Goal: Information Seeking & Learning: Learn about a topic

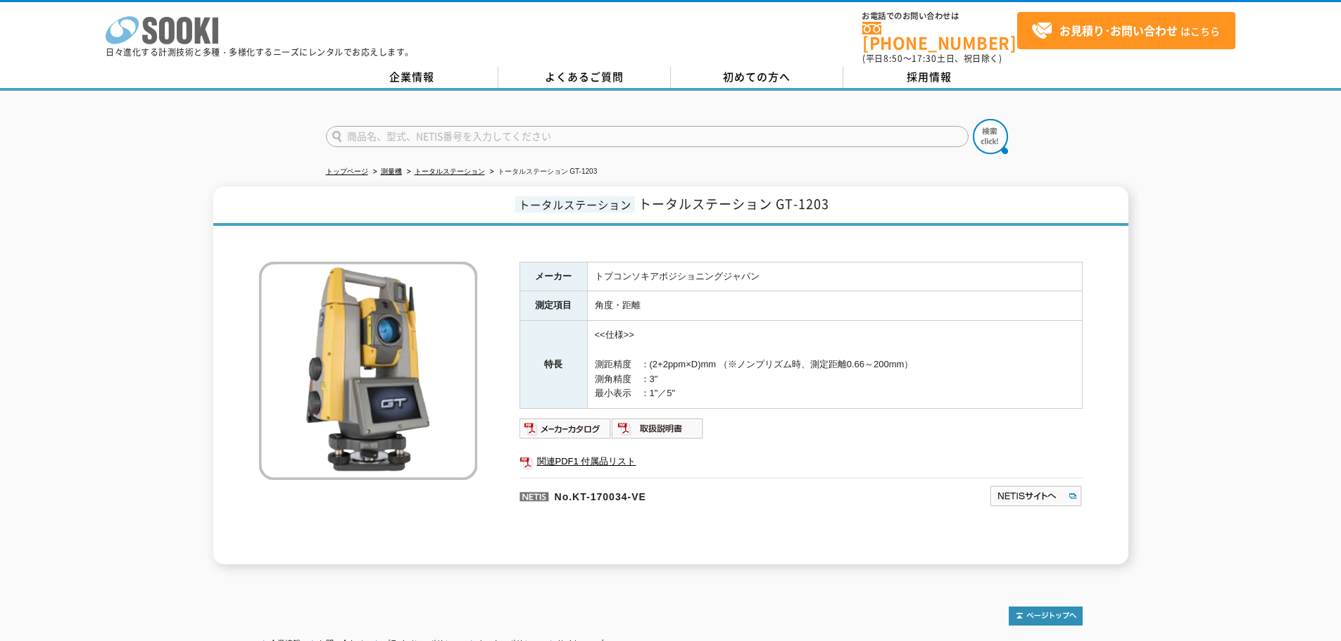
click at [181, 38] on icon at bounding box center [184, 30] width 15 height 27
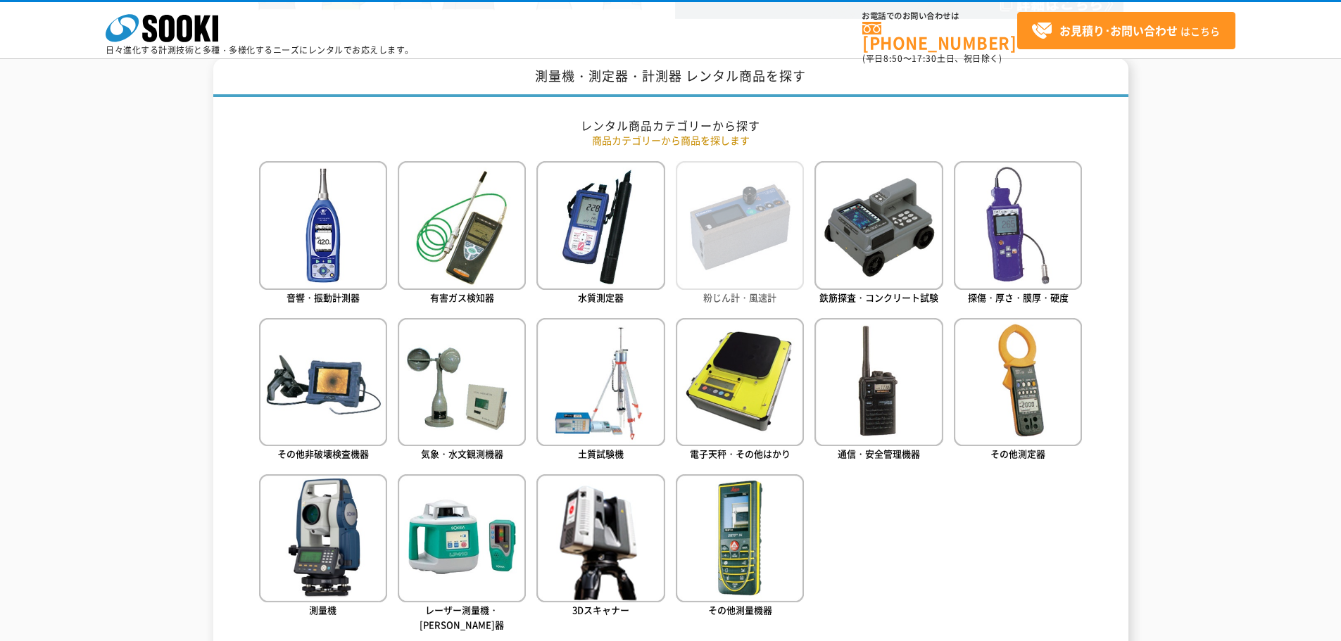
scroll to position [633, 0]
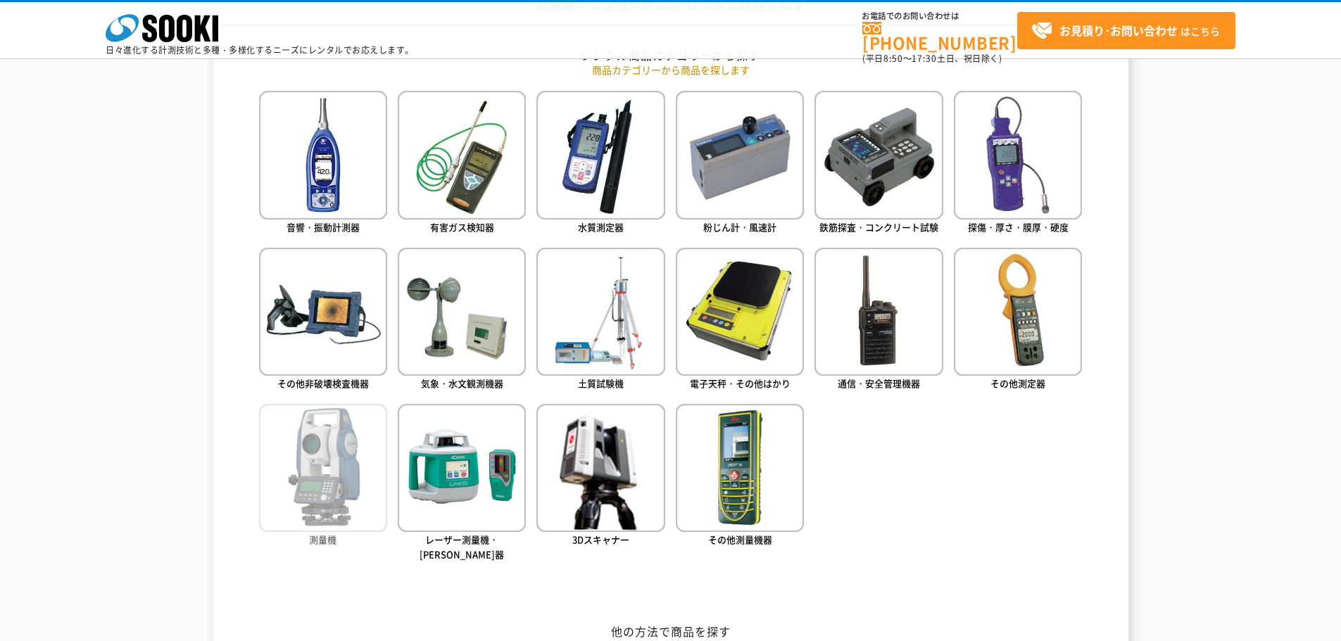
click at [334, 445] on img at bounding box center [323, 468] width 128 height 128
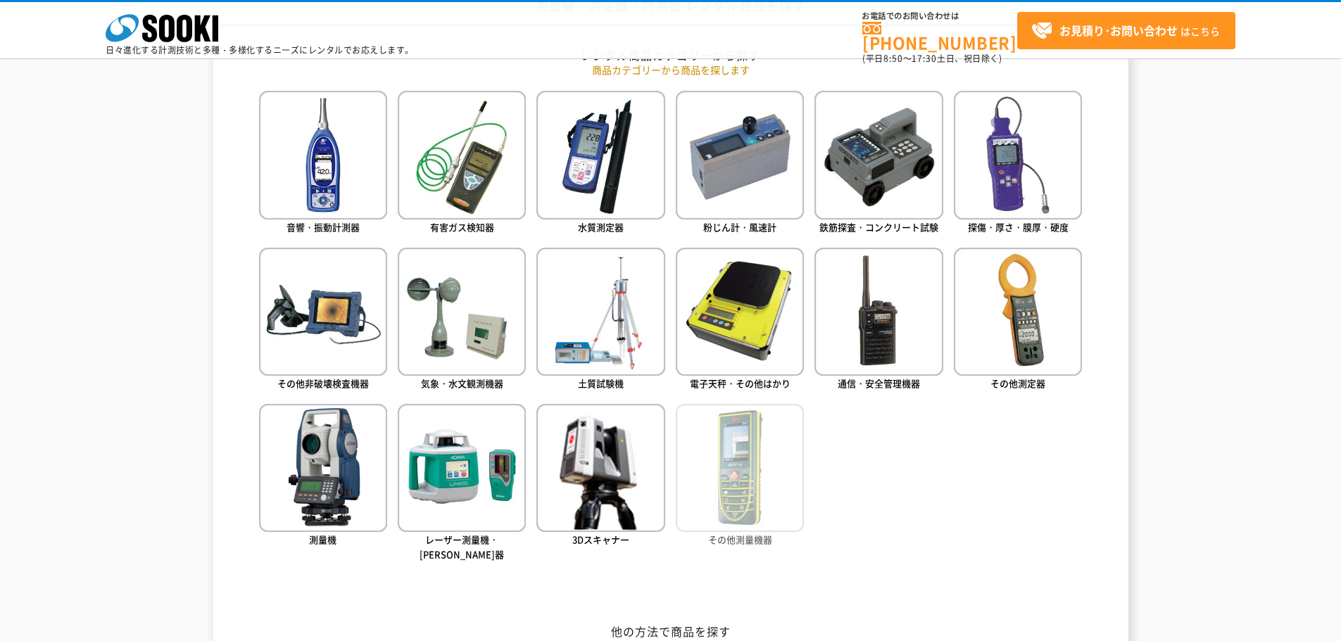
click at [742, 445] on img at bounding box center [740, 468] width 128 height 128
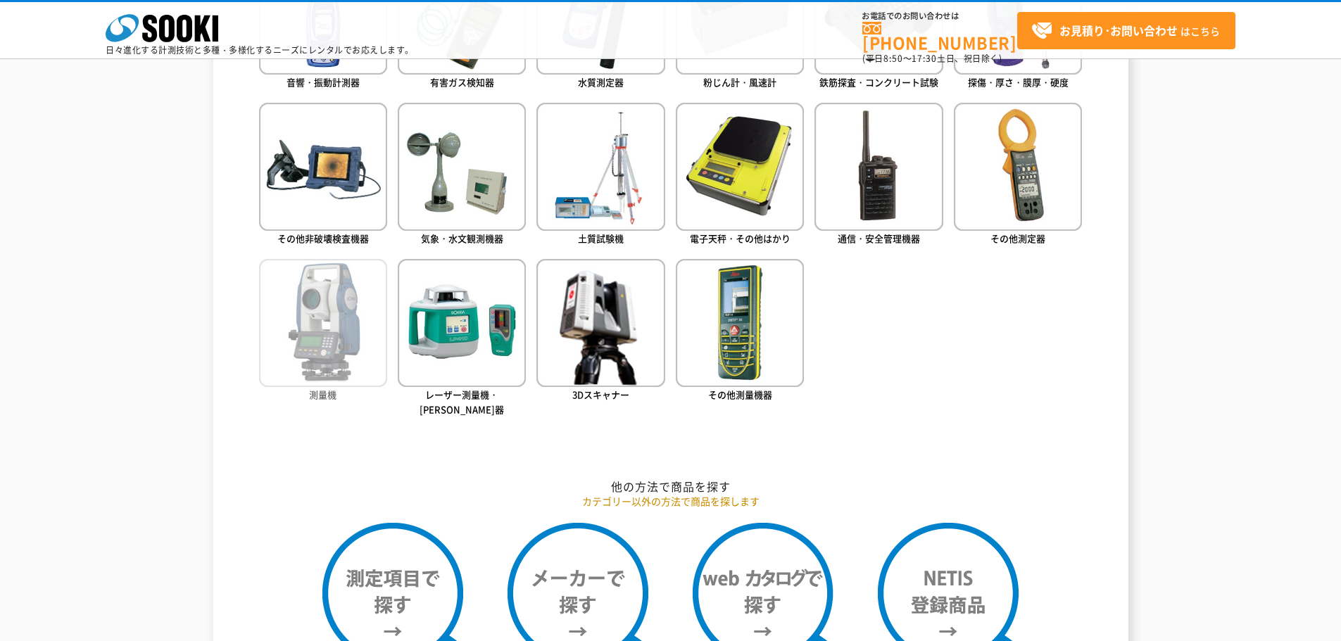
scroll to position [845, 0]
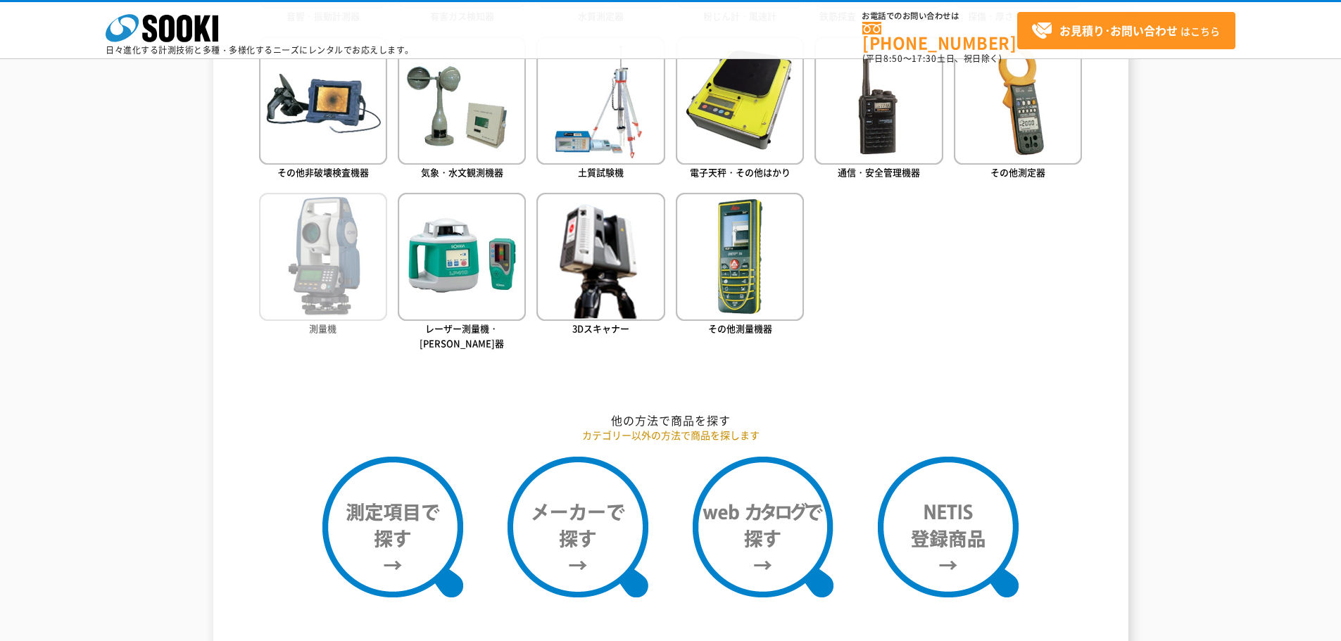
click at [296, 264] on img at bounding box center [323, 257] width 128 height 128
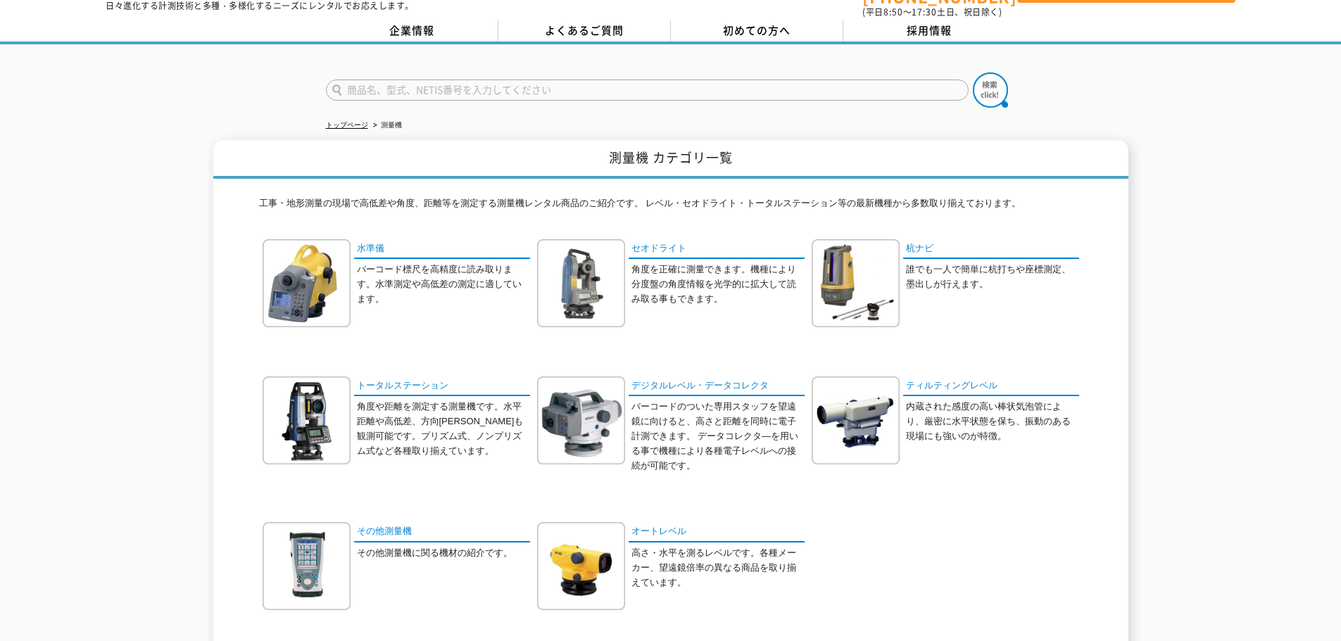
scroll to position [70, 0]
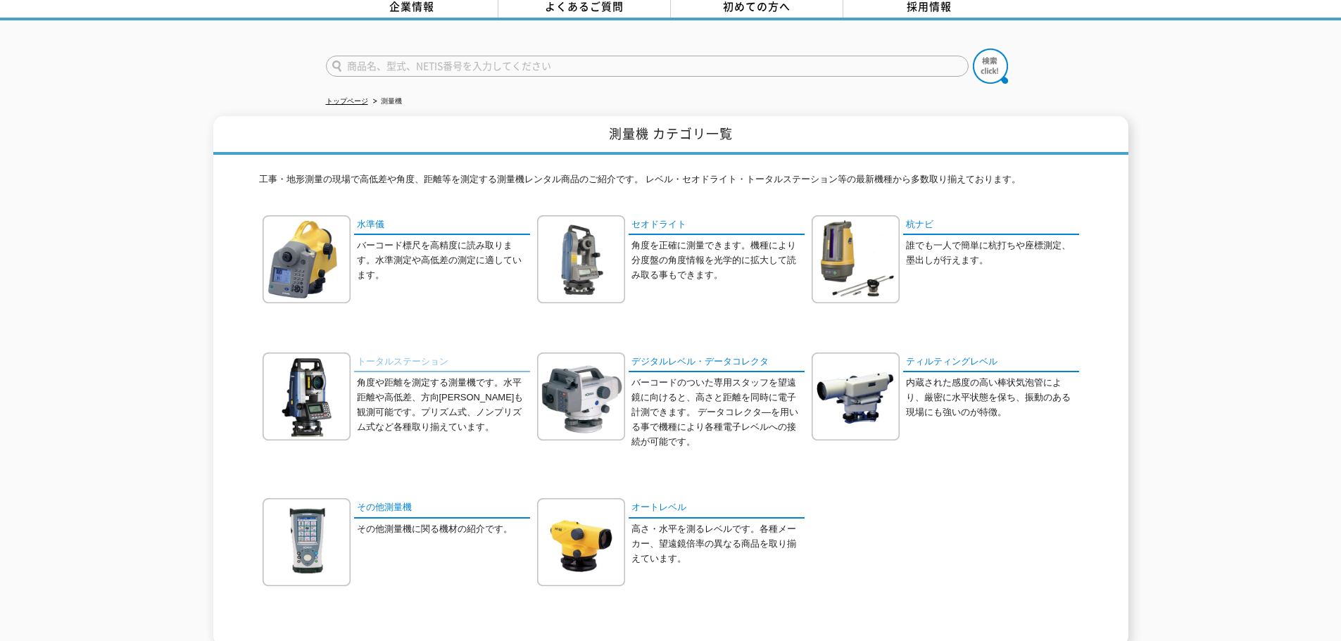
click at [405, 359] on link "トータルステーション" at bounding box center [442, 363] width 176 height 20
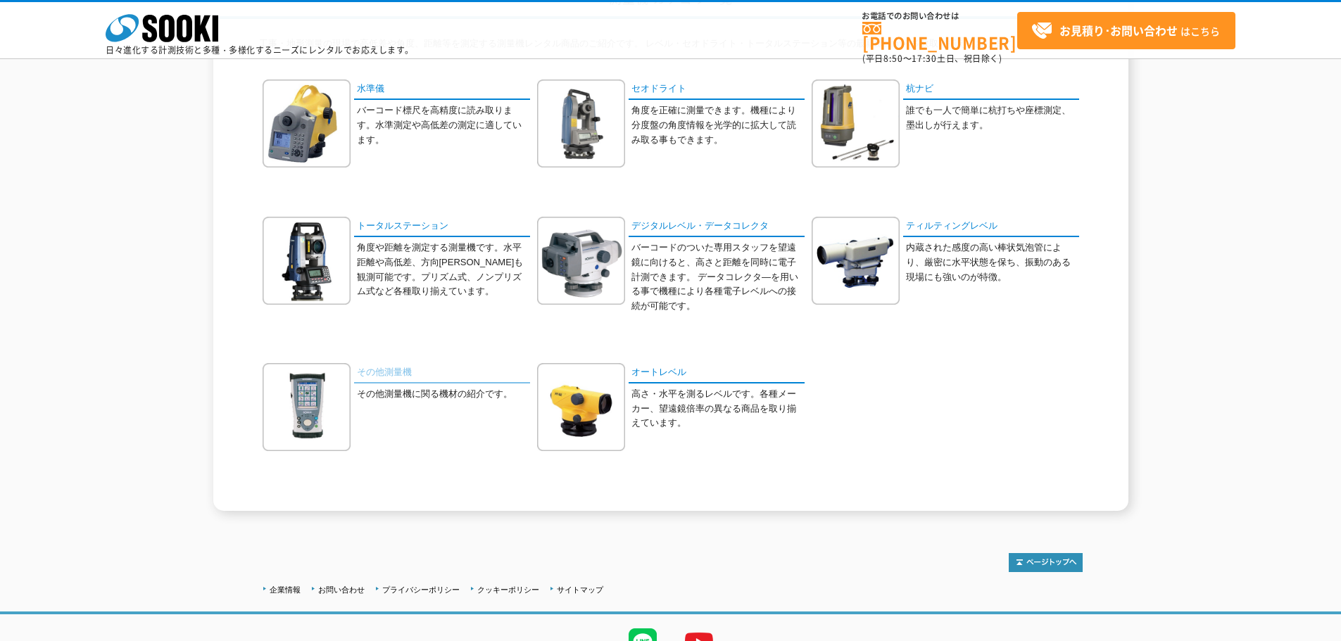
click at [375, 380] on link "その他測量機" at bounding box center [442, 373] width 176 height 20
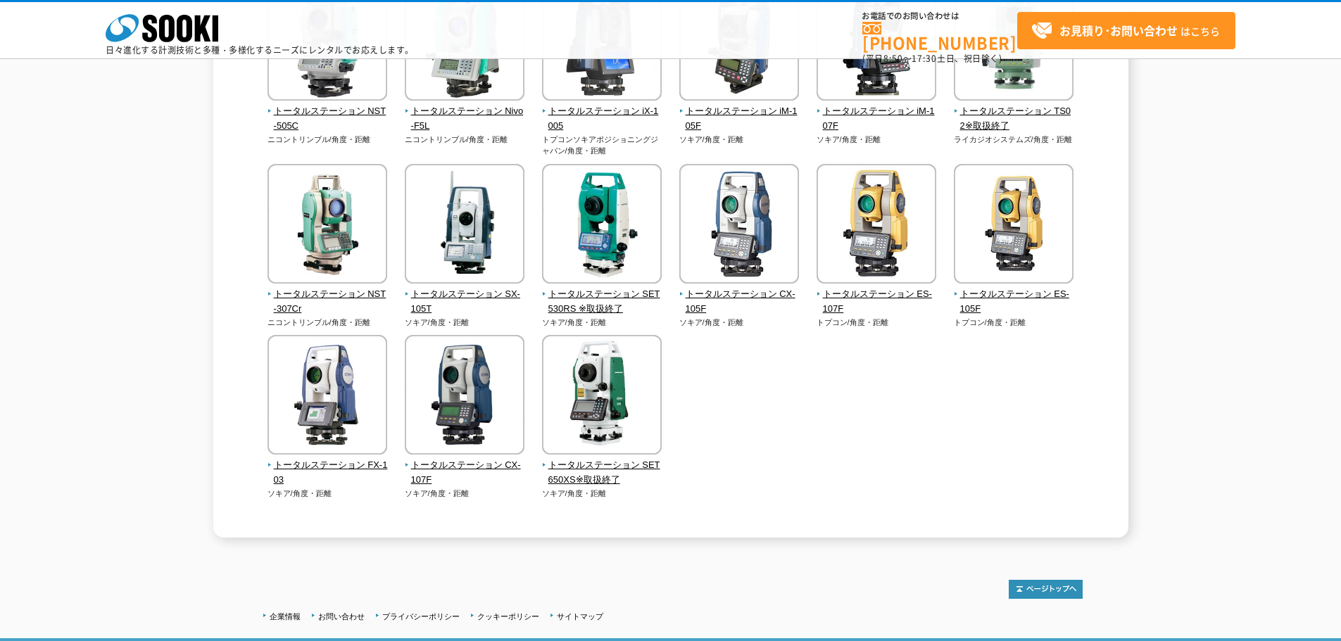
scroll to position [352, 0]
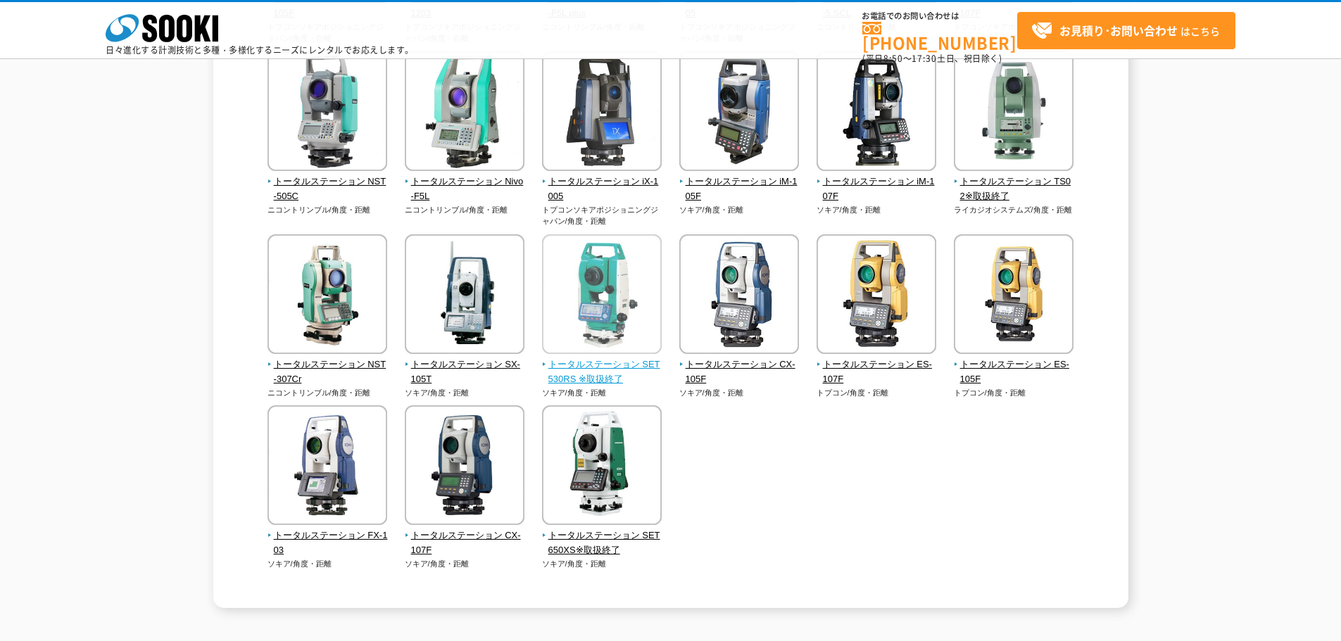
click at [618, 374] on span "トータルステーション SET530RS ※取扱終了" at bounding box center [602, 373] width 120 height 30
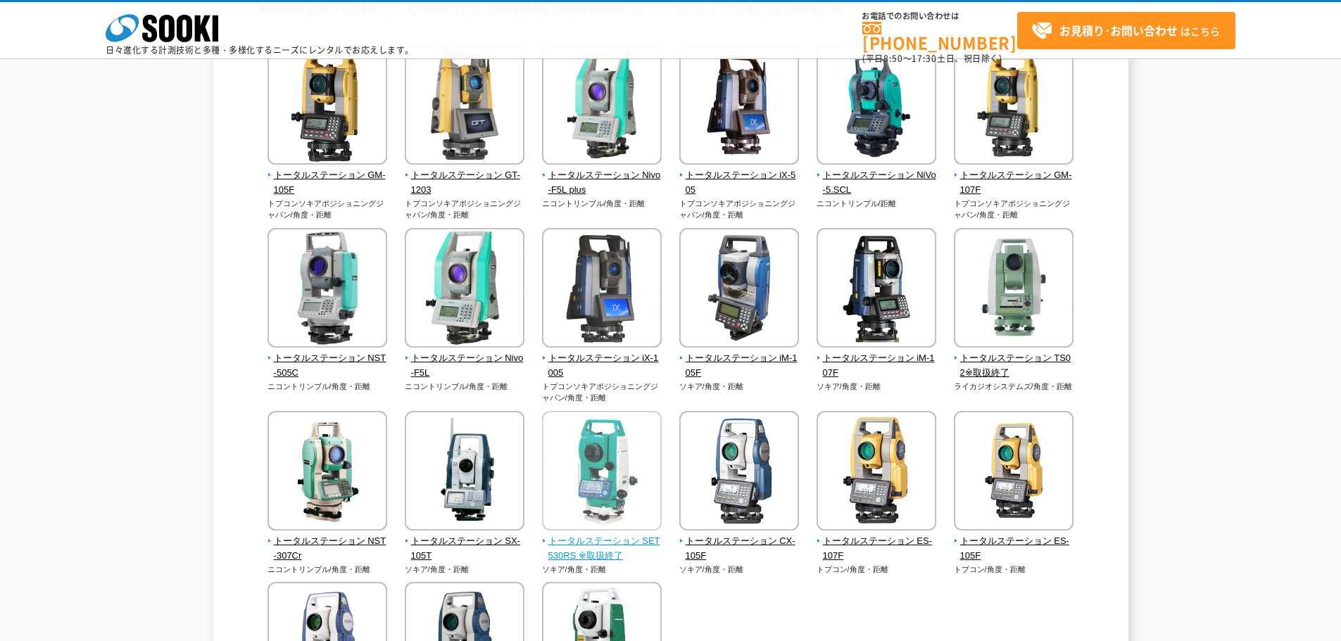
scroll to position [141, 0]
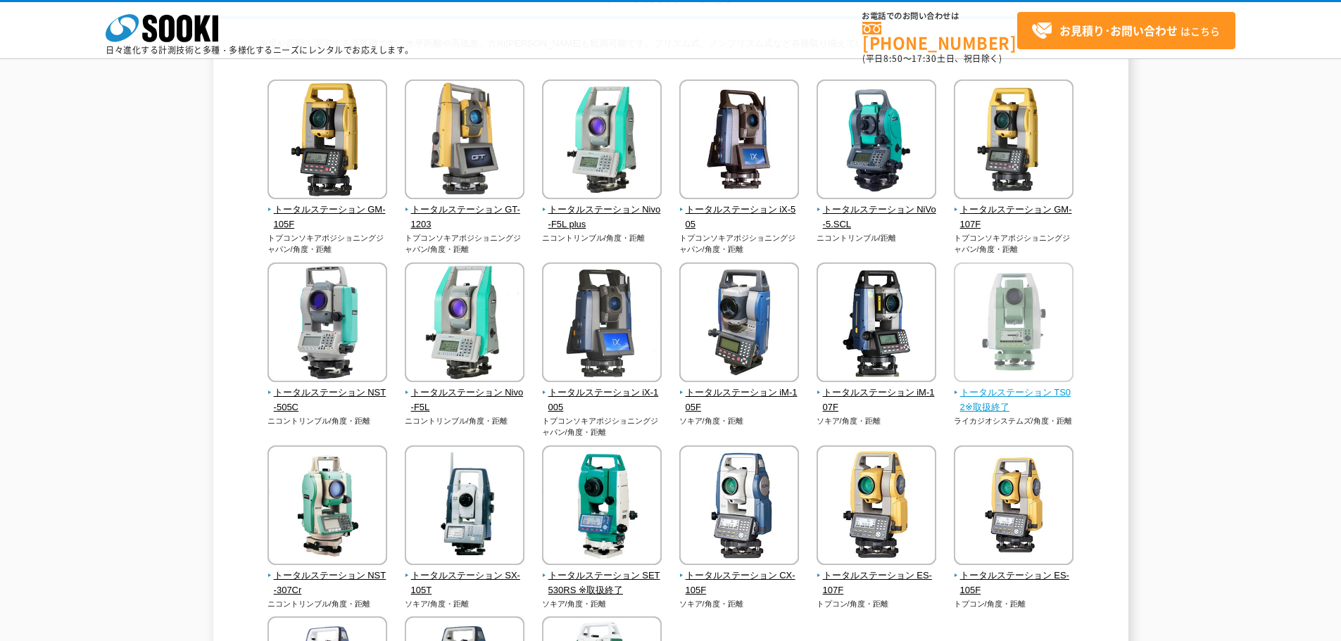
click at [1011, 365] on img at bounding box center [1014, 324] width 120 height 123
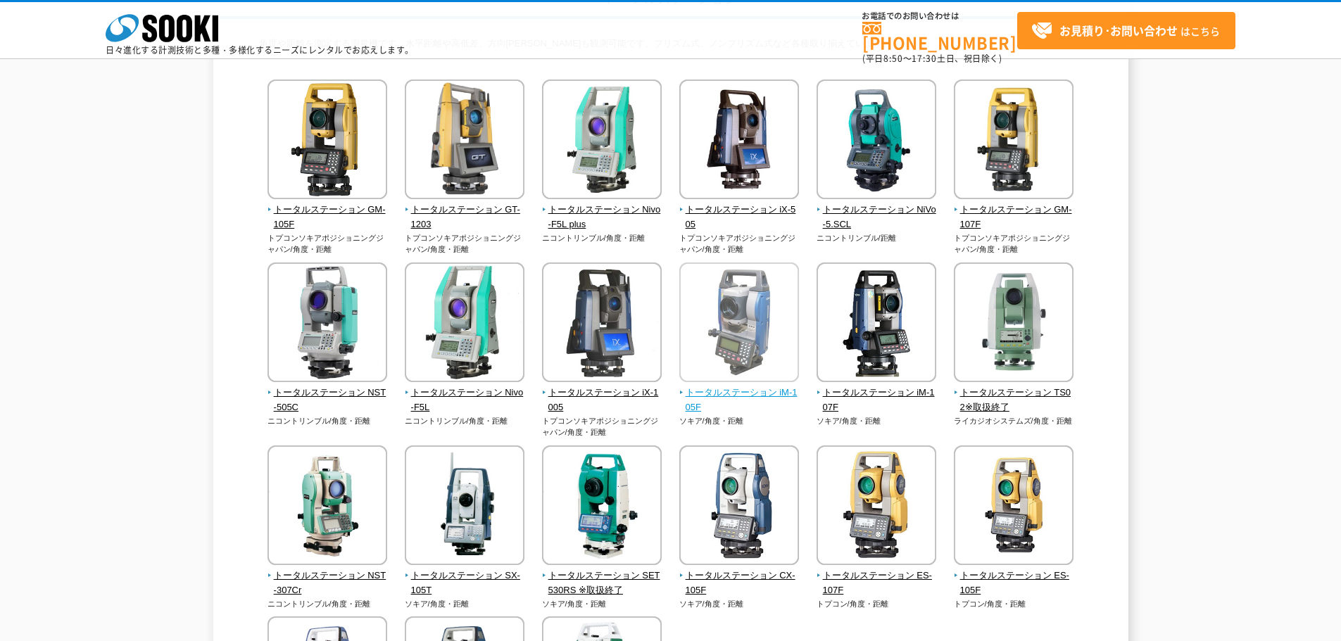
click at [741, 349] on img at bounding box center [739, 324] width 120 height 123
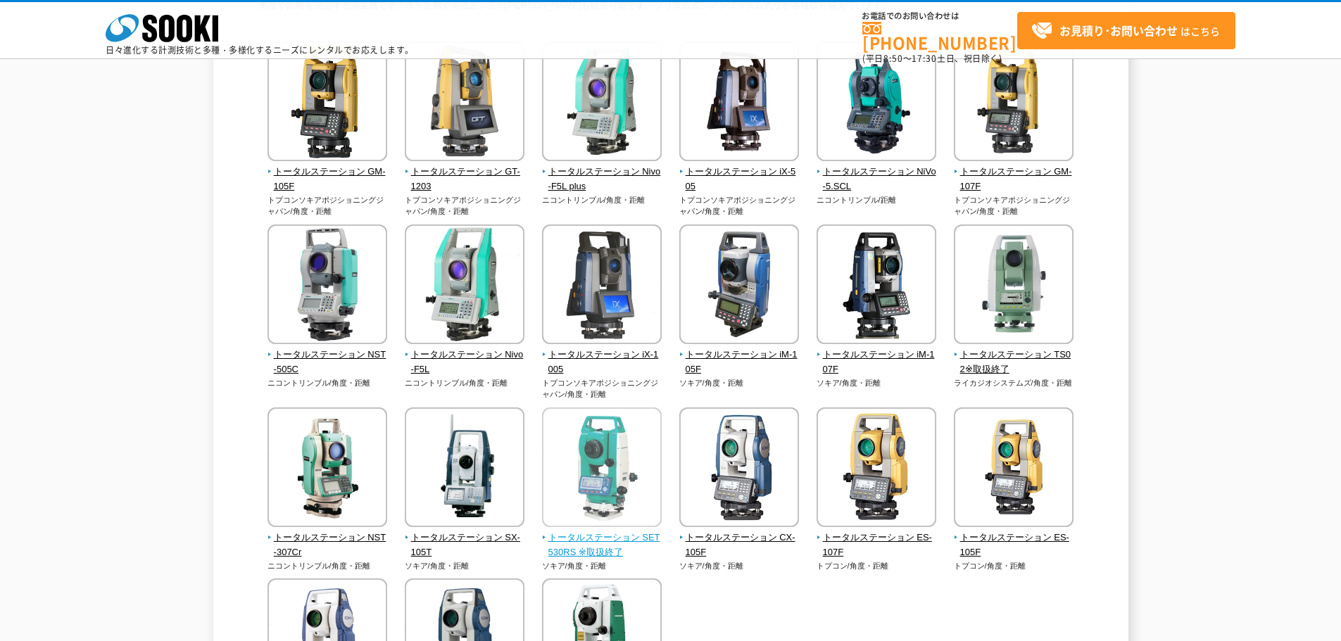
scroll to position [211, 0]
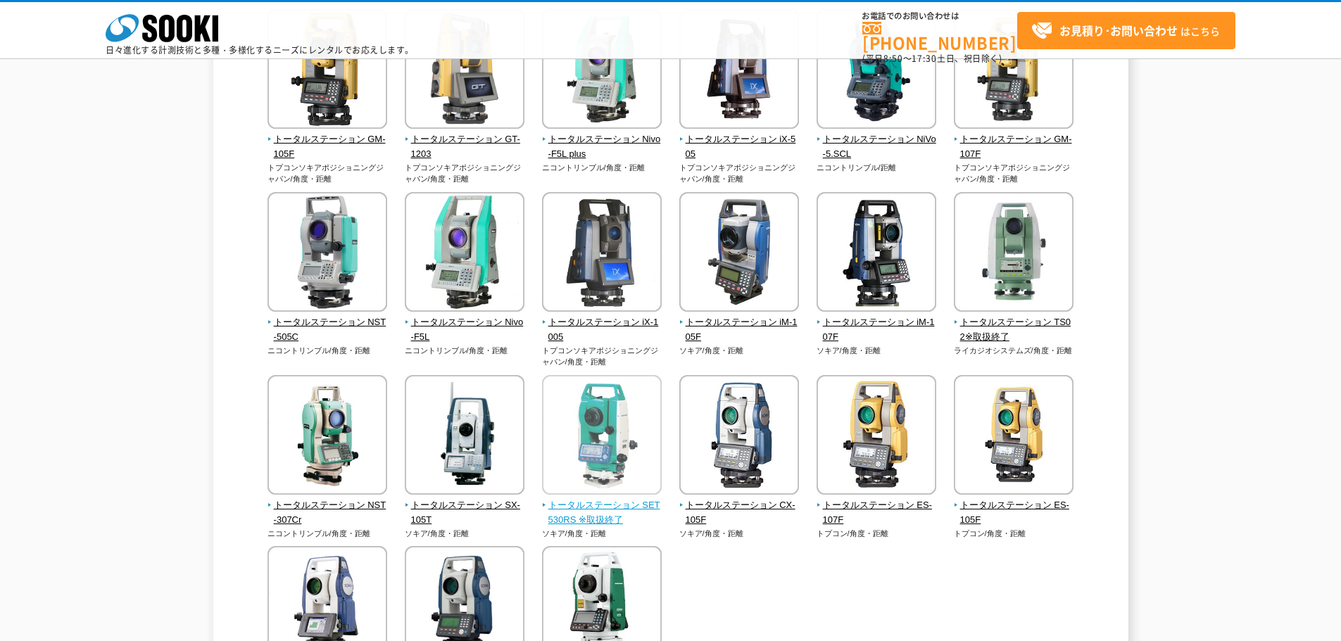
click at [581, 438] on img at bounding box center [602, 436] width 120 height 123
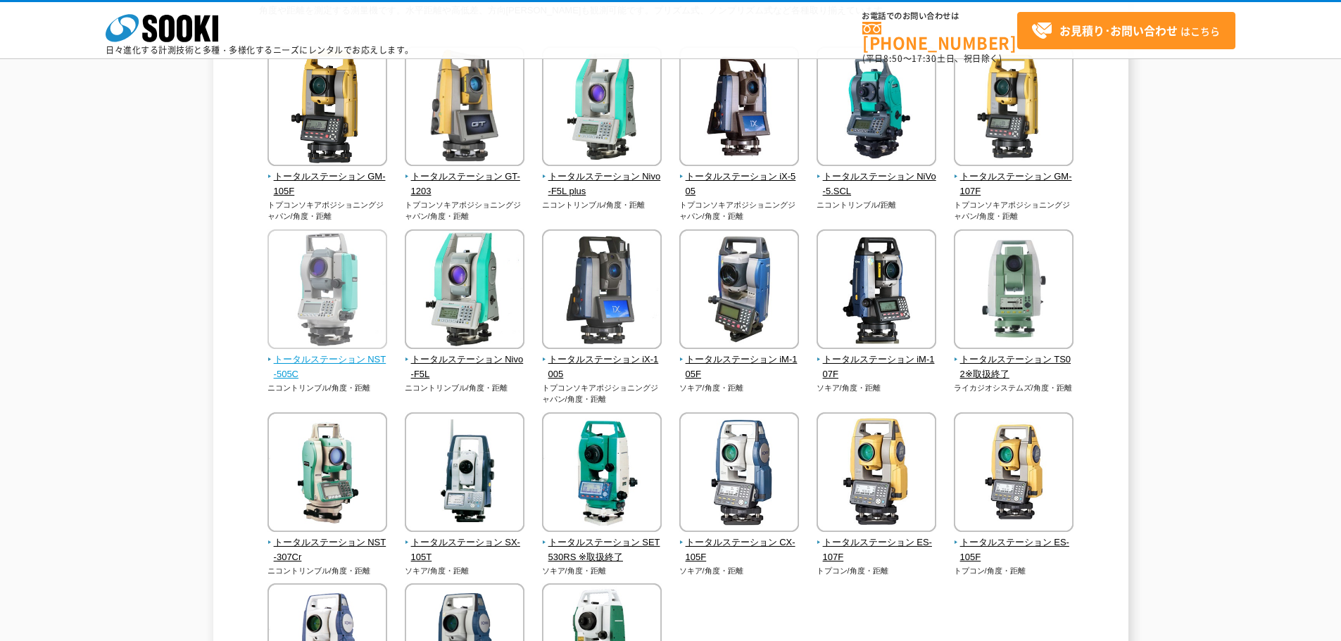
scroll to position [70, 0]
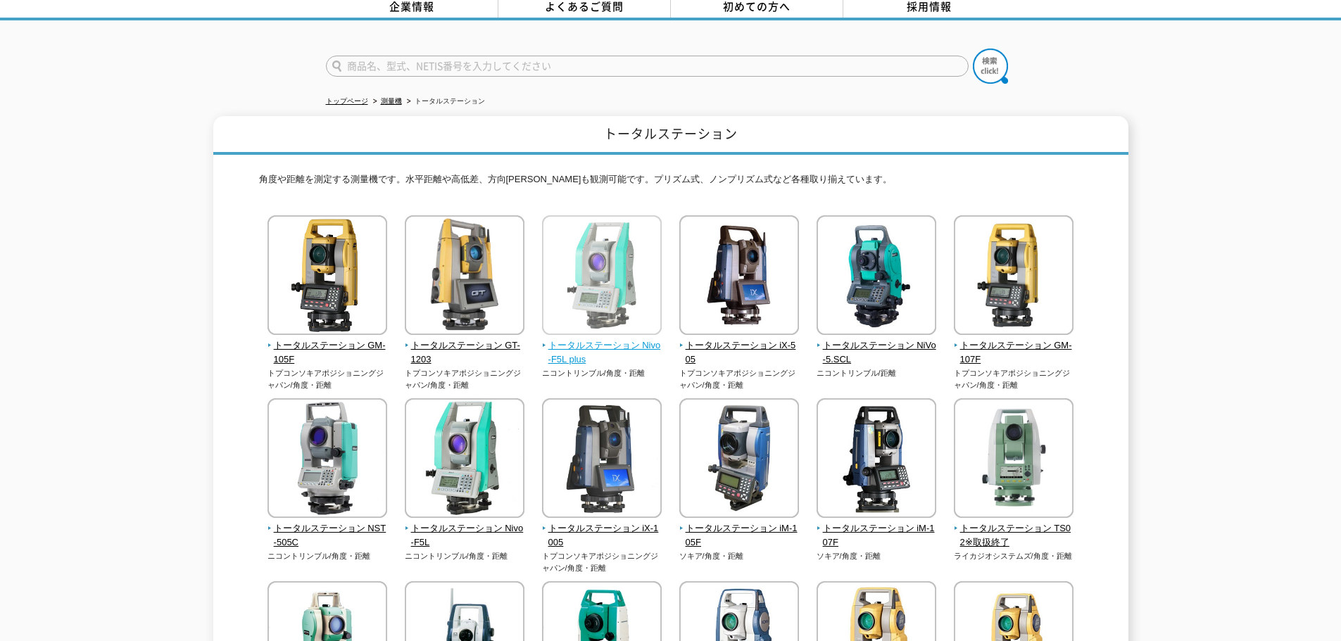
click at [576, 289] on img at bounding box center [602, 276] width 120 height 123
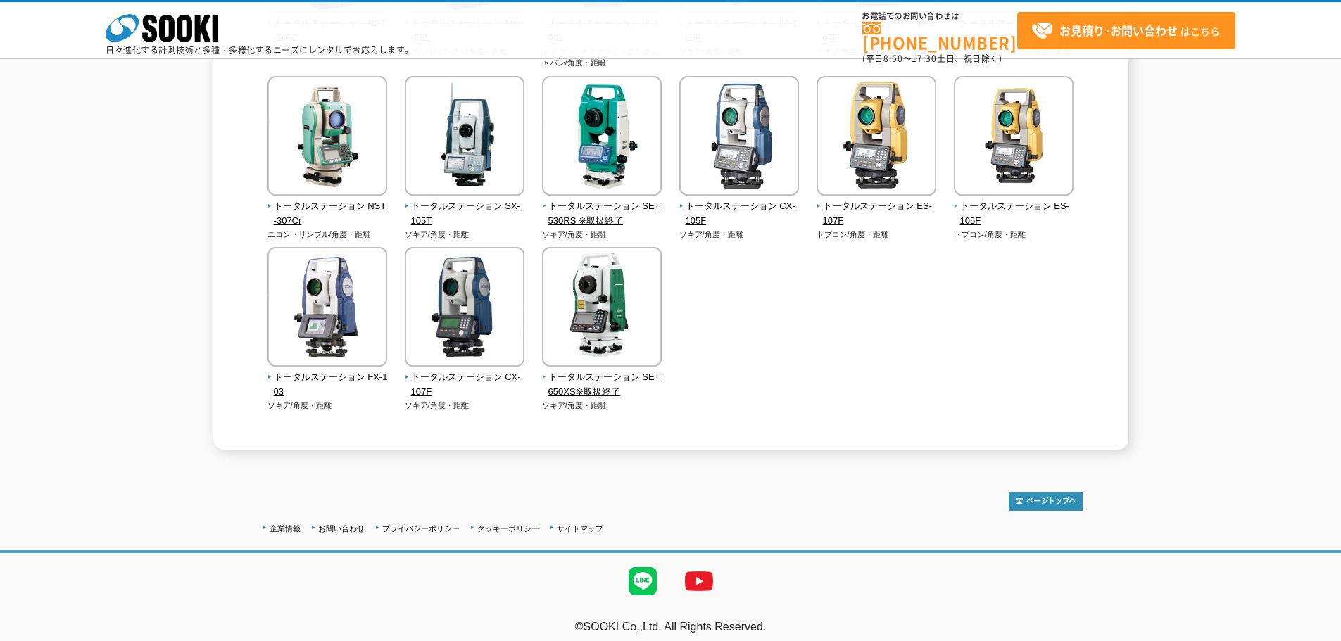
scroll to position [519, 0]
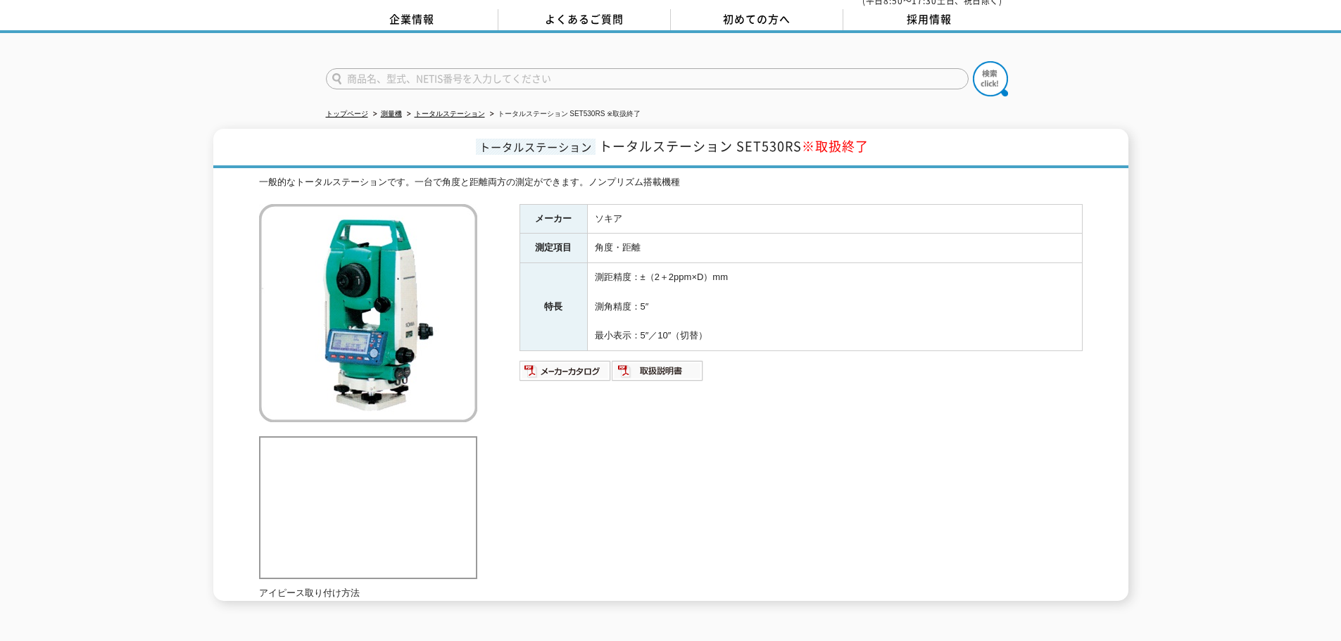
scroll to position [141, 0]
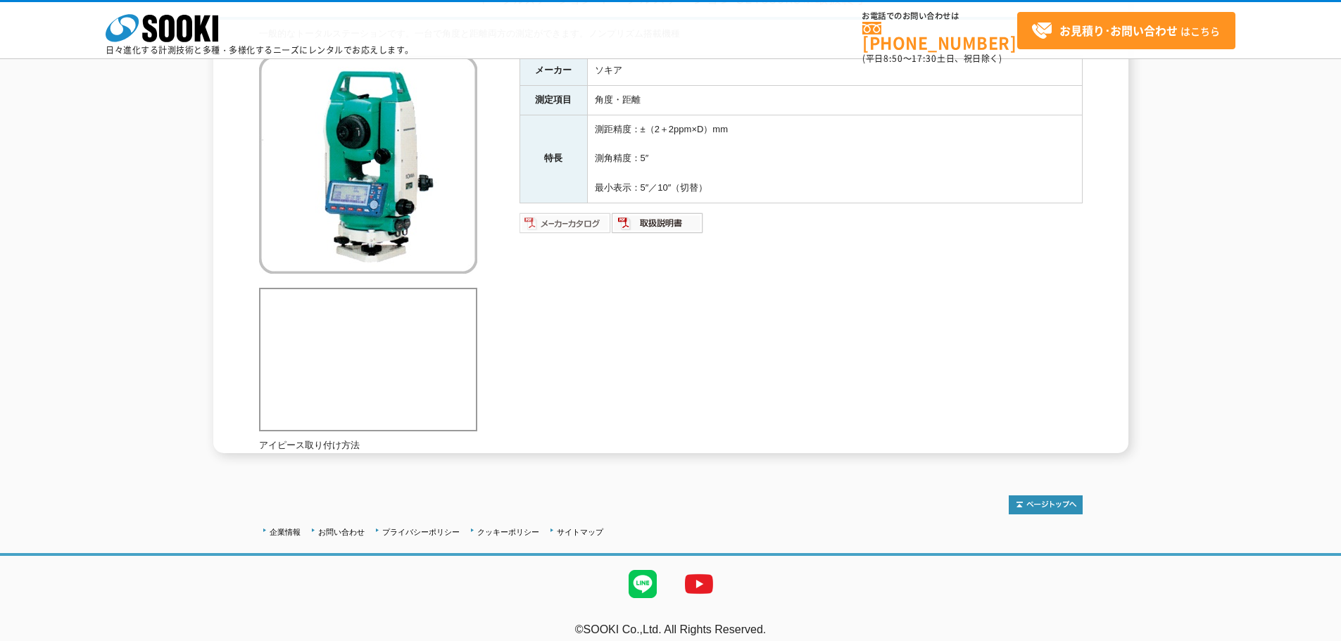
click at [583, 223] on img at bounding box center [565, 223] width 92 height 23
click at [665, 225] on img at bounding box center [658, 223] width 92 height 23
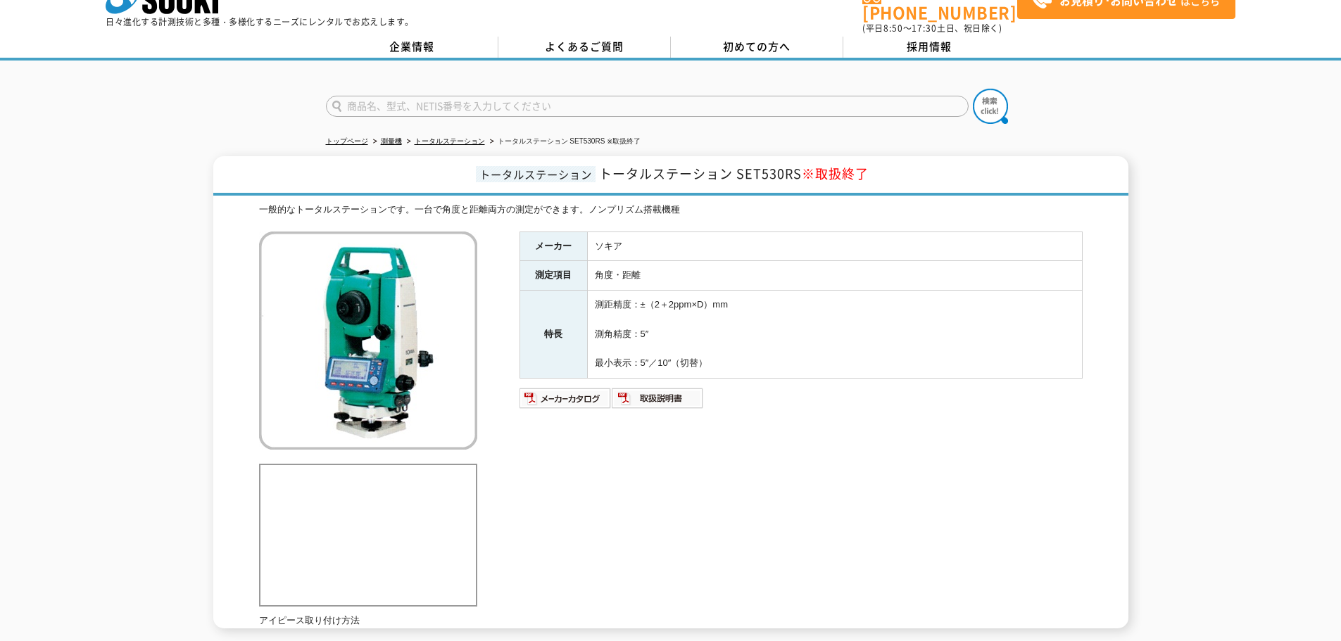
scroll to position [0, 0]
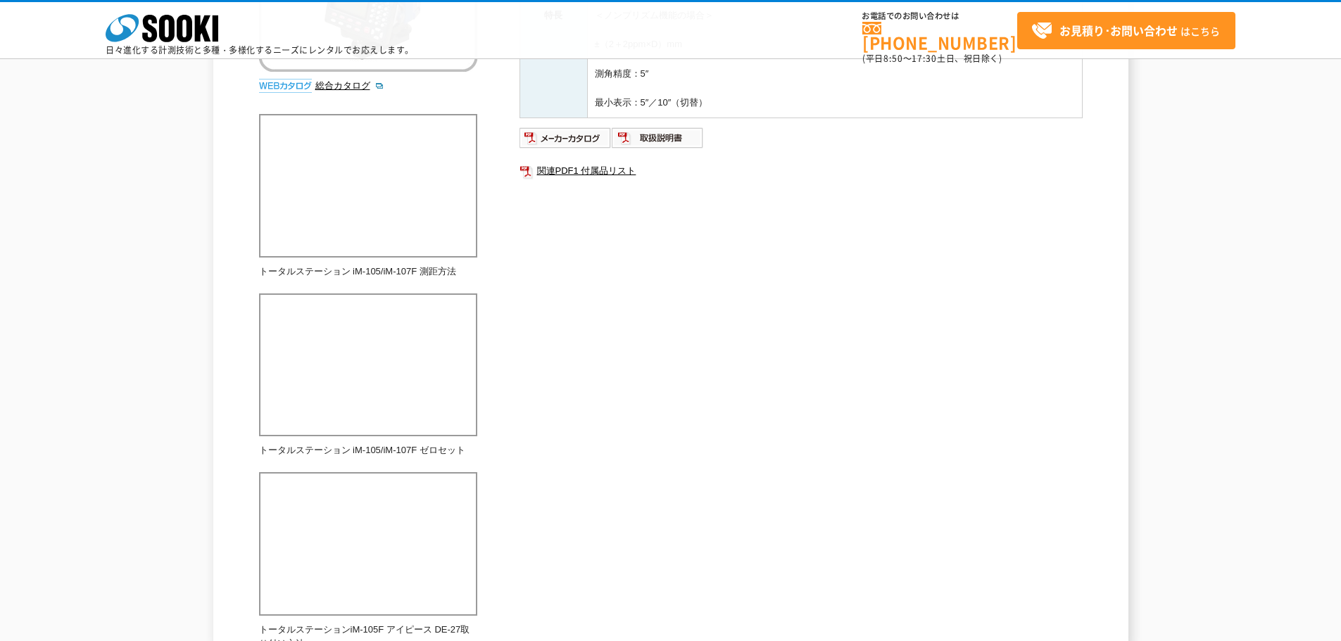
scroll to position [202, 0]
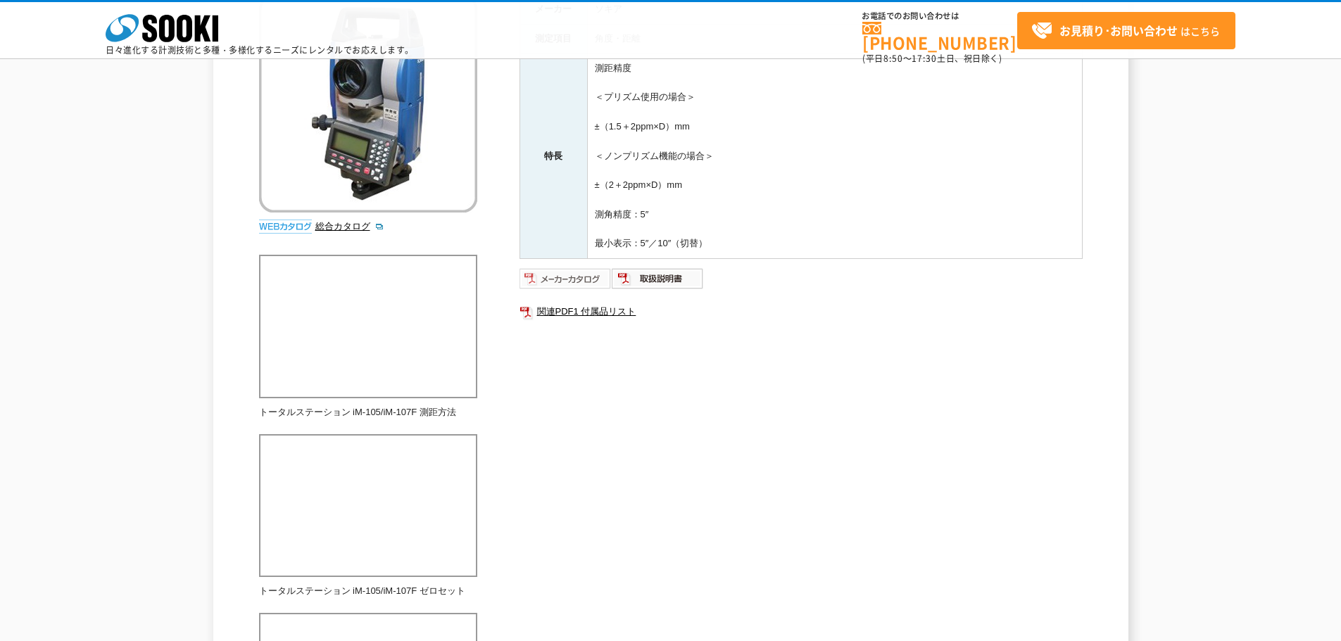
click at [584, 282] on img at bounding box center [565, 278] width 92 height 23
click at [577, 309] on link "関連PDF1 付属品リスト" at bounding box center [800, 312] width 563 height 18
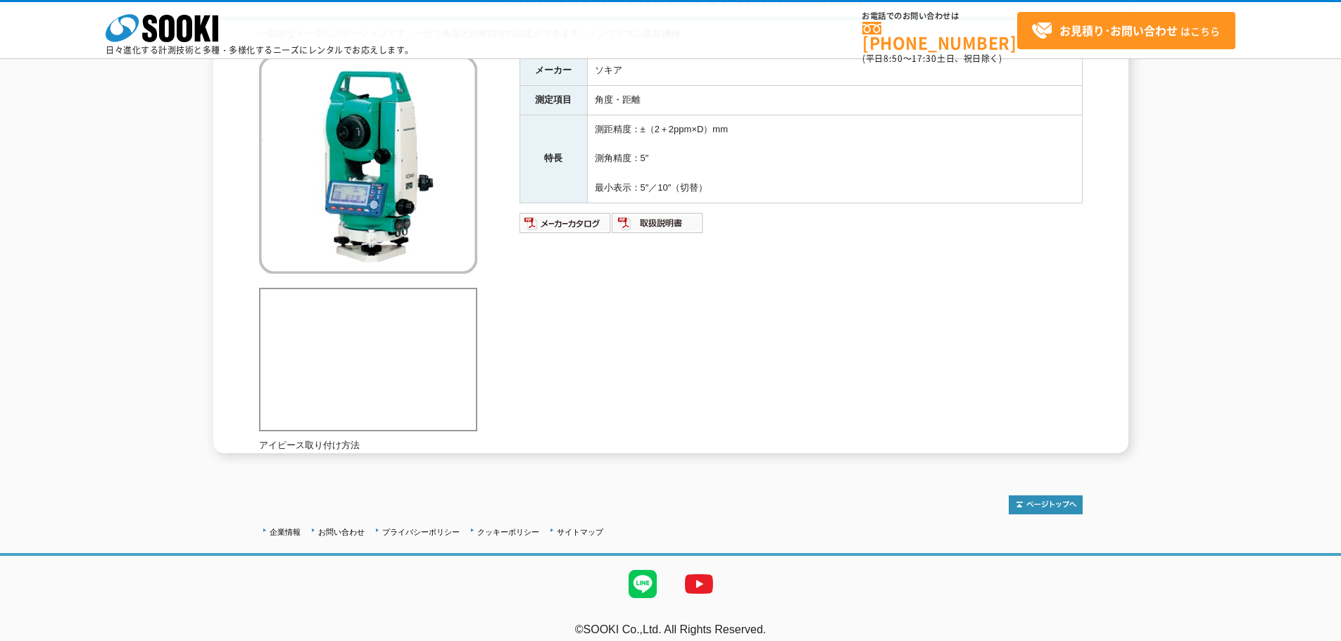
scroll to position [153, 0]
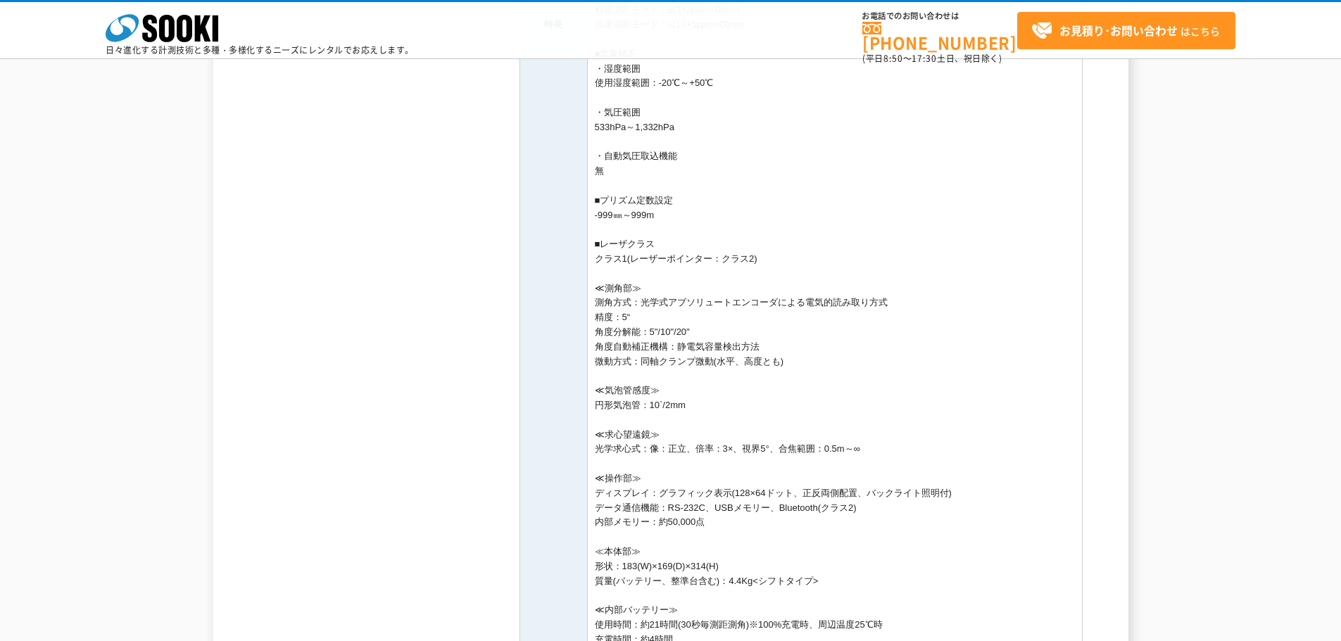
scroll to position [1056, 0]
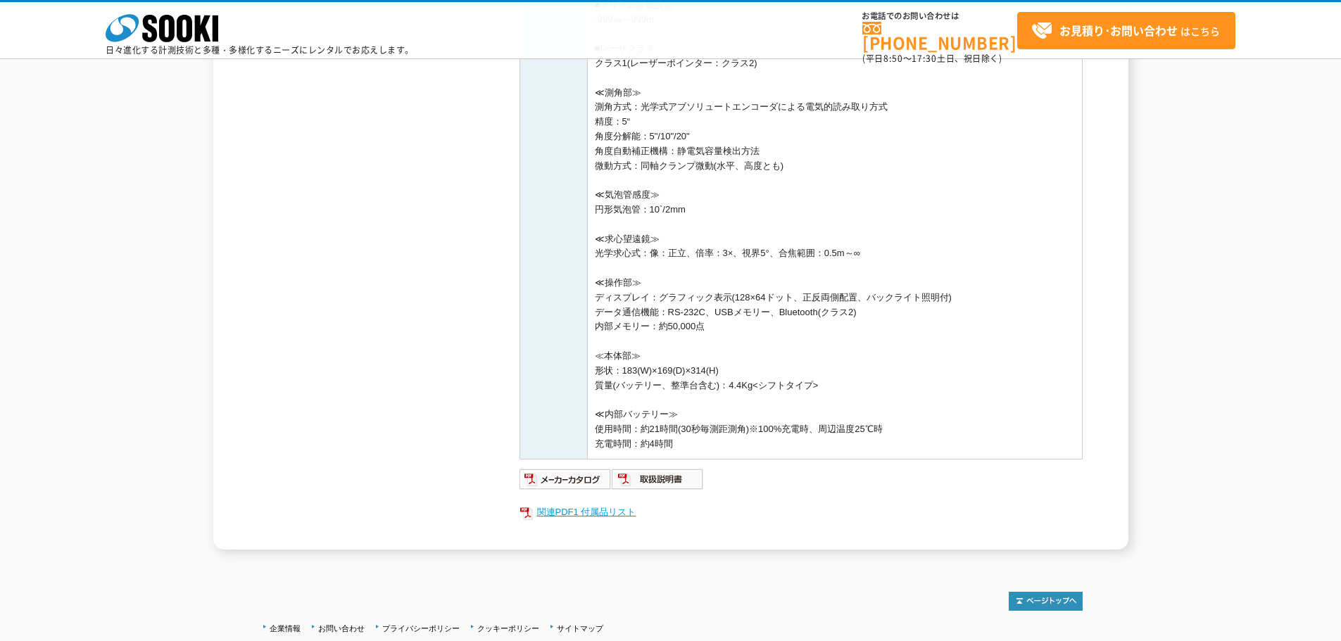
click at [577, 512] on link "関連PDF1 付属品リスト" at bounding box center [800, 512] width 563 height 18
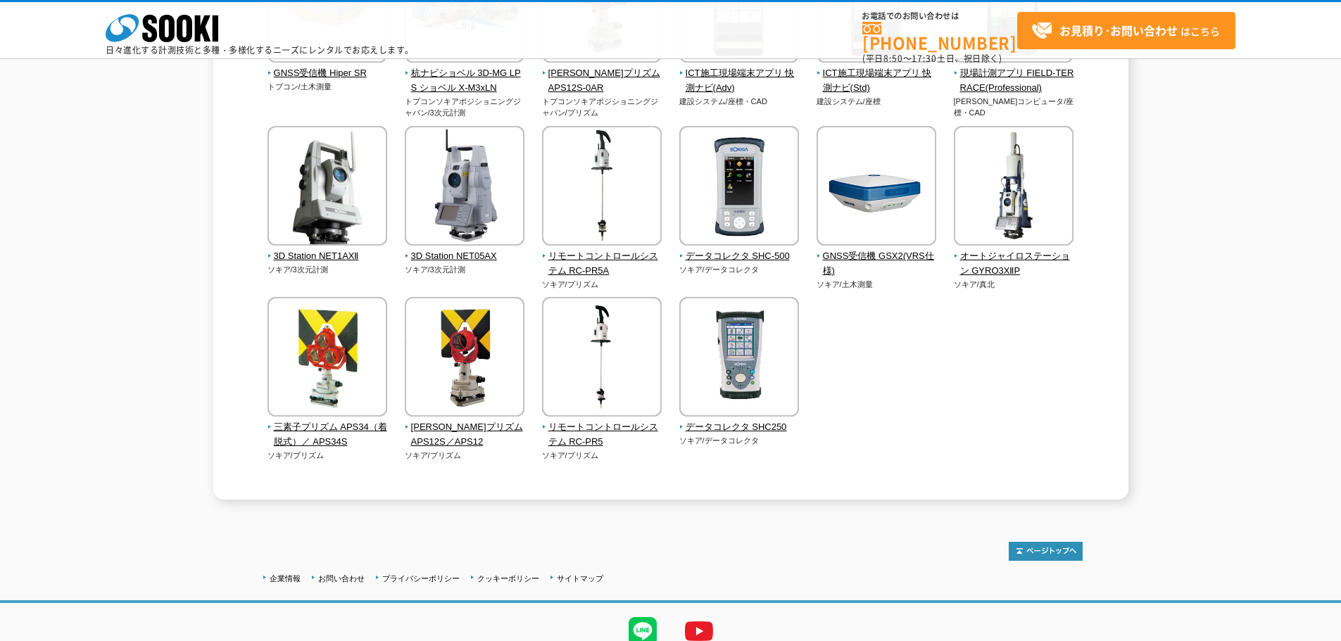
scroll to position [282, 0]
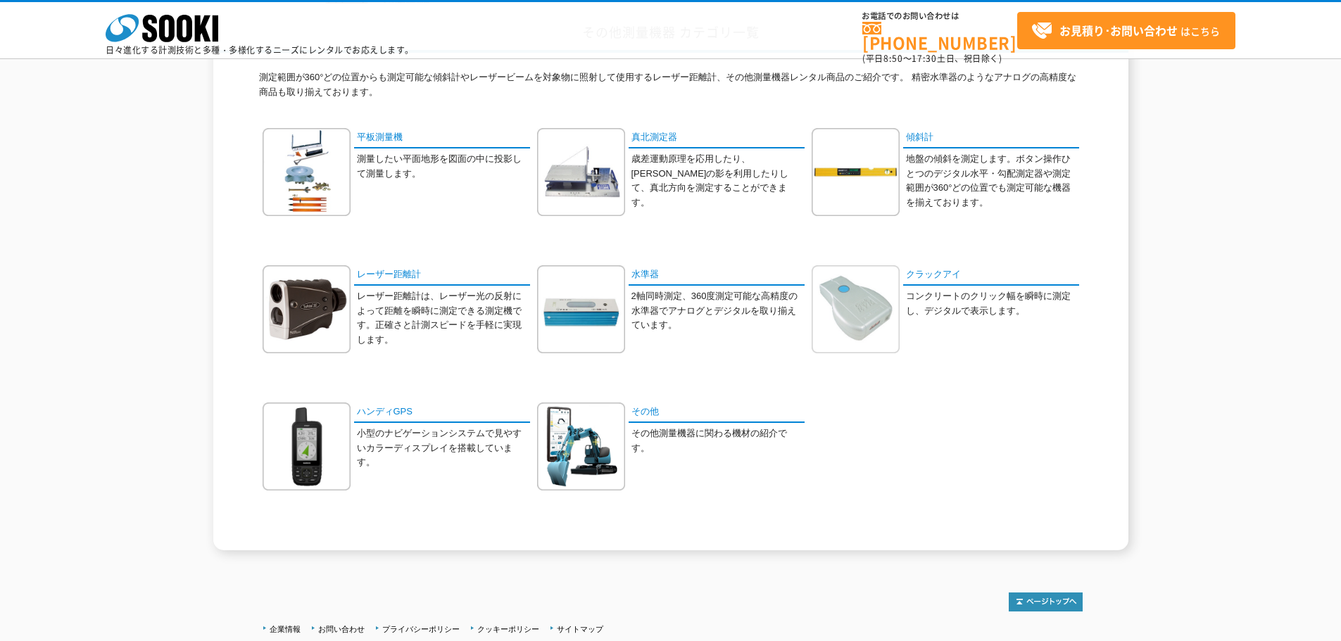
scroll to position [141, 0]
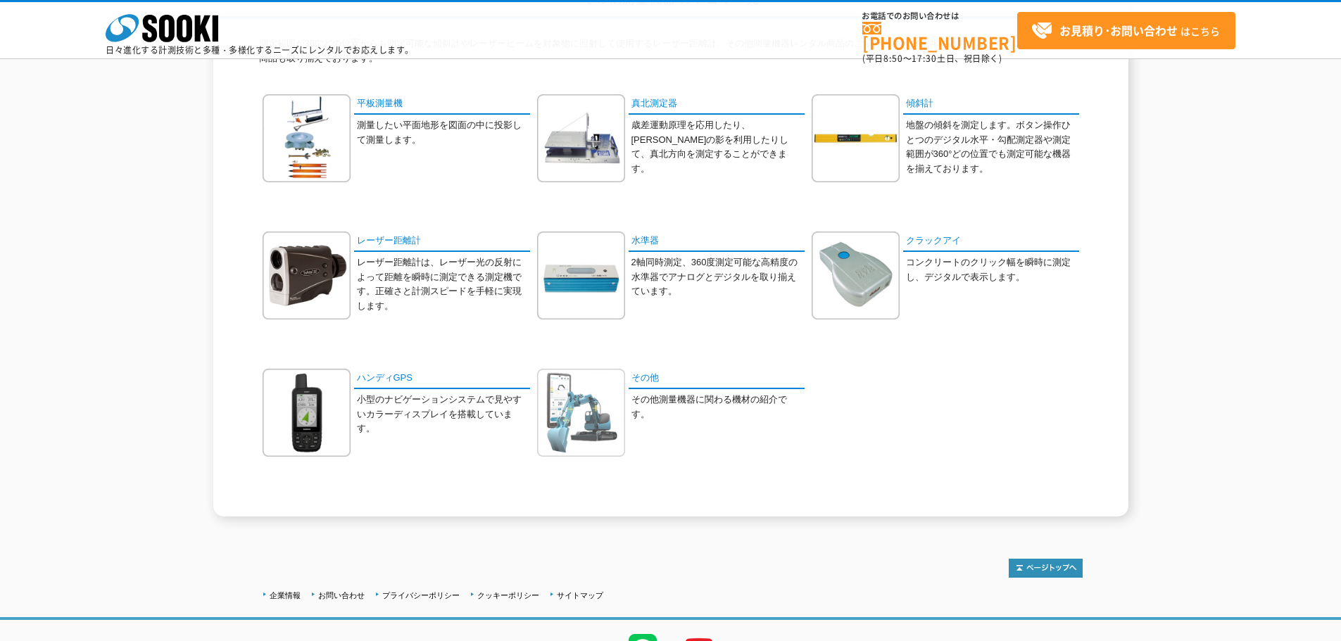
click at [597, 417] on img at bounding box center [581, 413] width 88 height 88
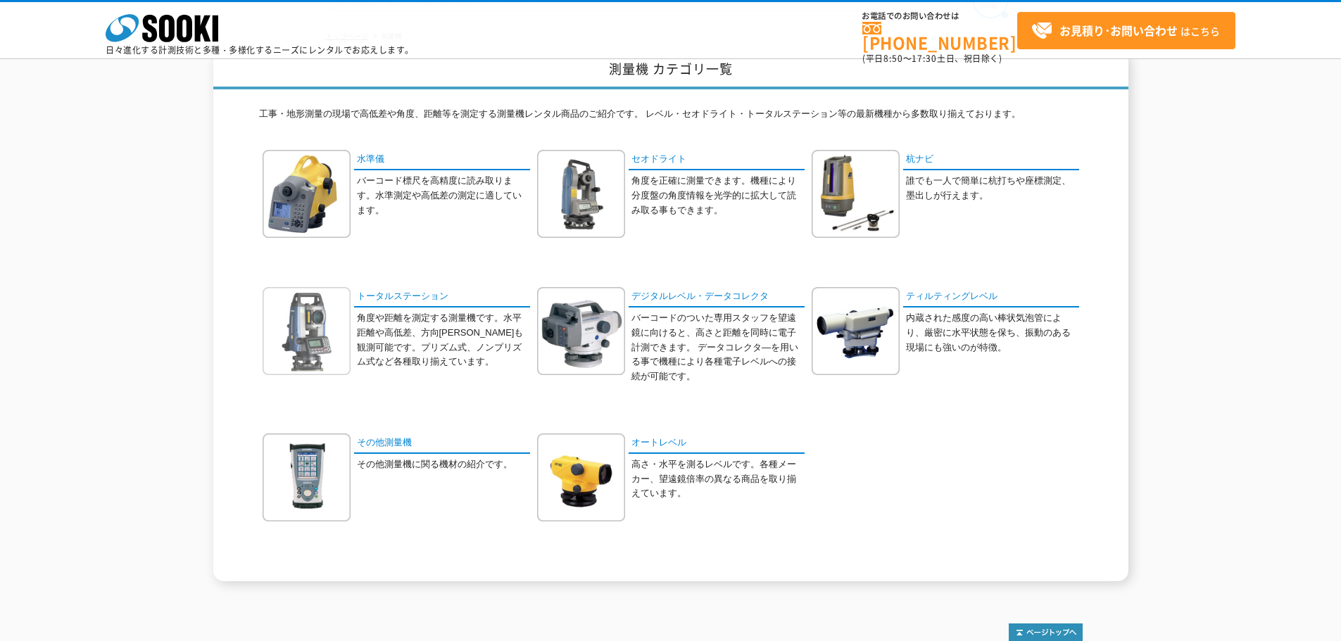
scroll to position [211, 0]
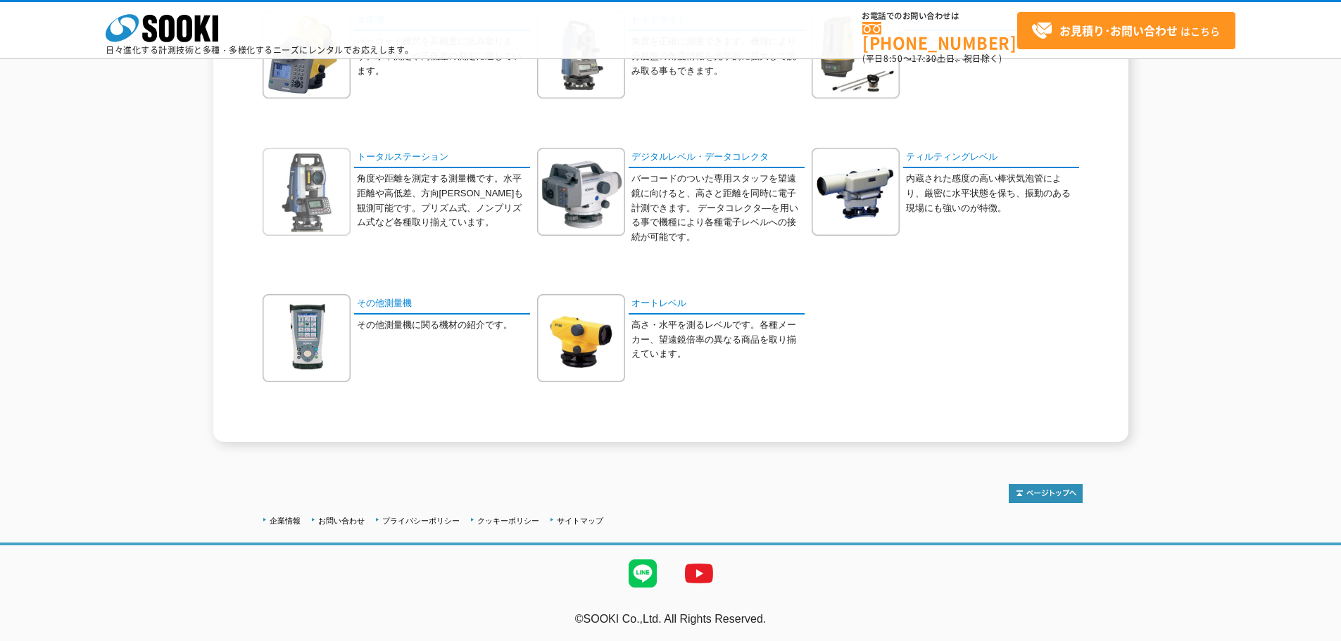
click at [303, 200] on img at bounding box center [307, 192] width 88 height 88
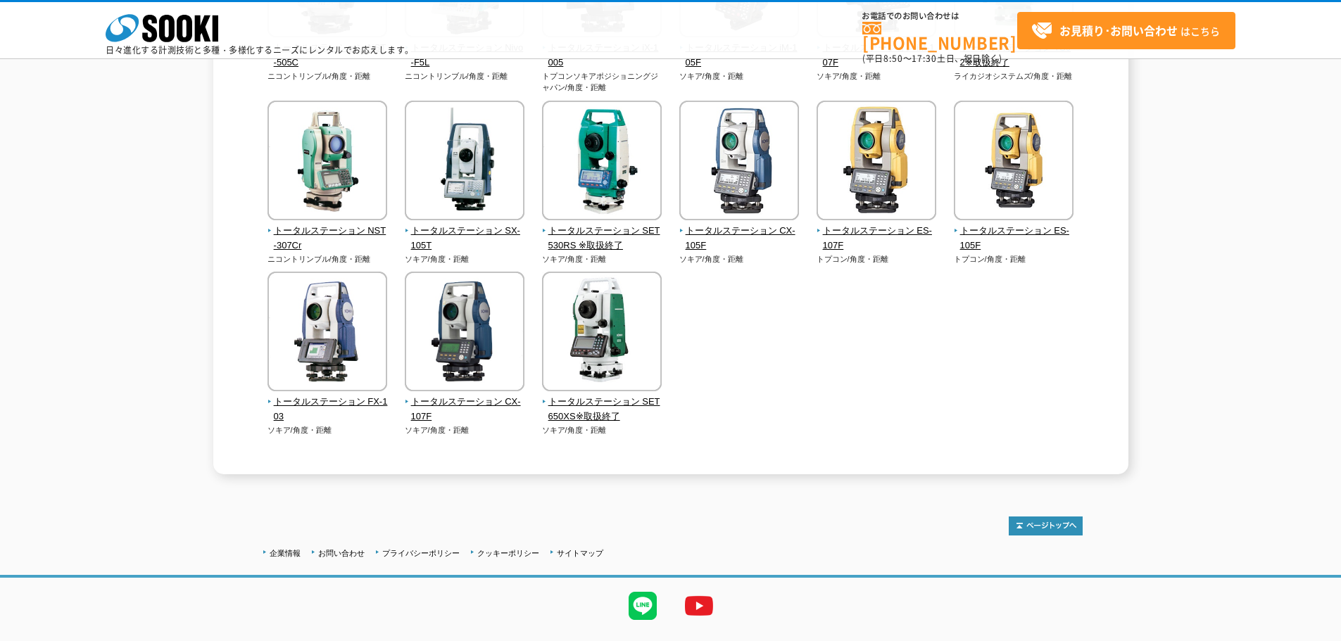
scroll to position [493, 0]
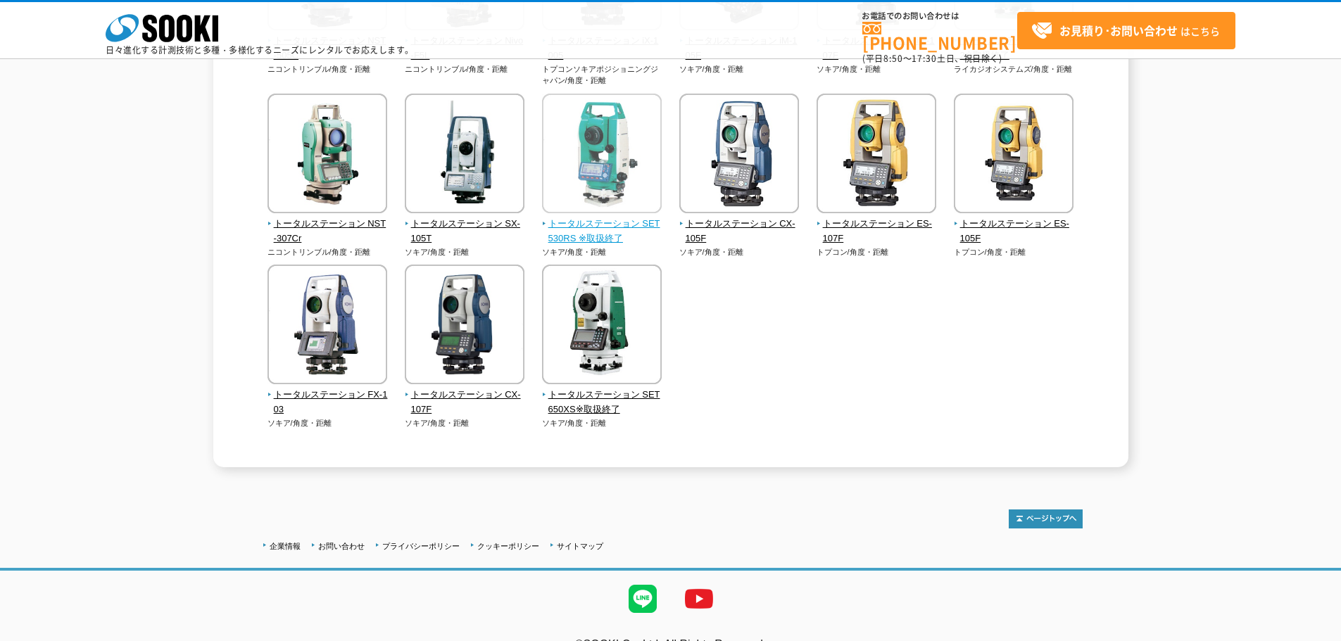
click at [584, 226] on span "トータルステーション SET530RS ※取扱終了" at bounding box center [602, 232] width 120 height 30
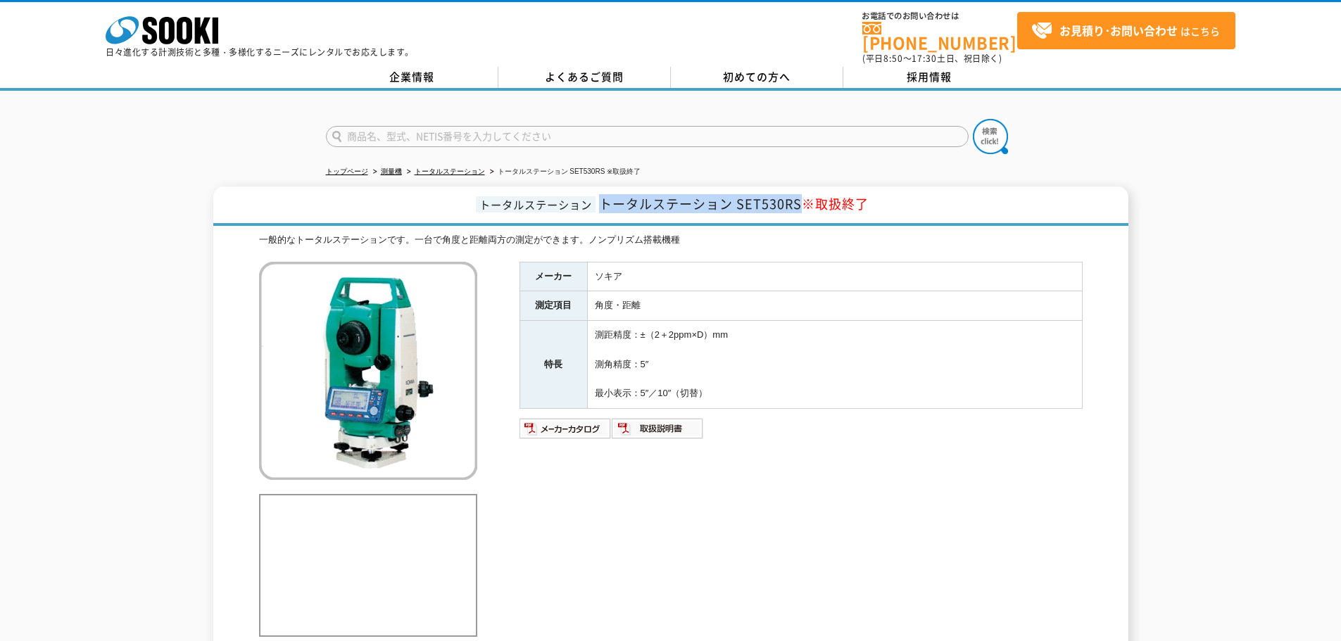
drag, startPoint x: 603, startPoint y: 191, endPoint x: 800, endPoint y: 194, distance: 197.1
click at [800, 194] on span "トータルステーション SET530RS ※取扱終了" at bounding box center [734, 203] width 270 height 19
